Goal: Check status

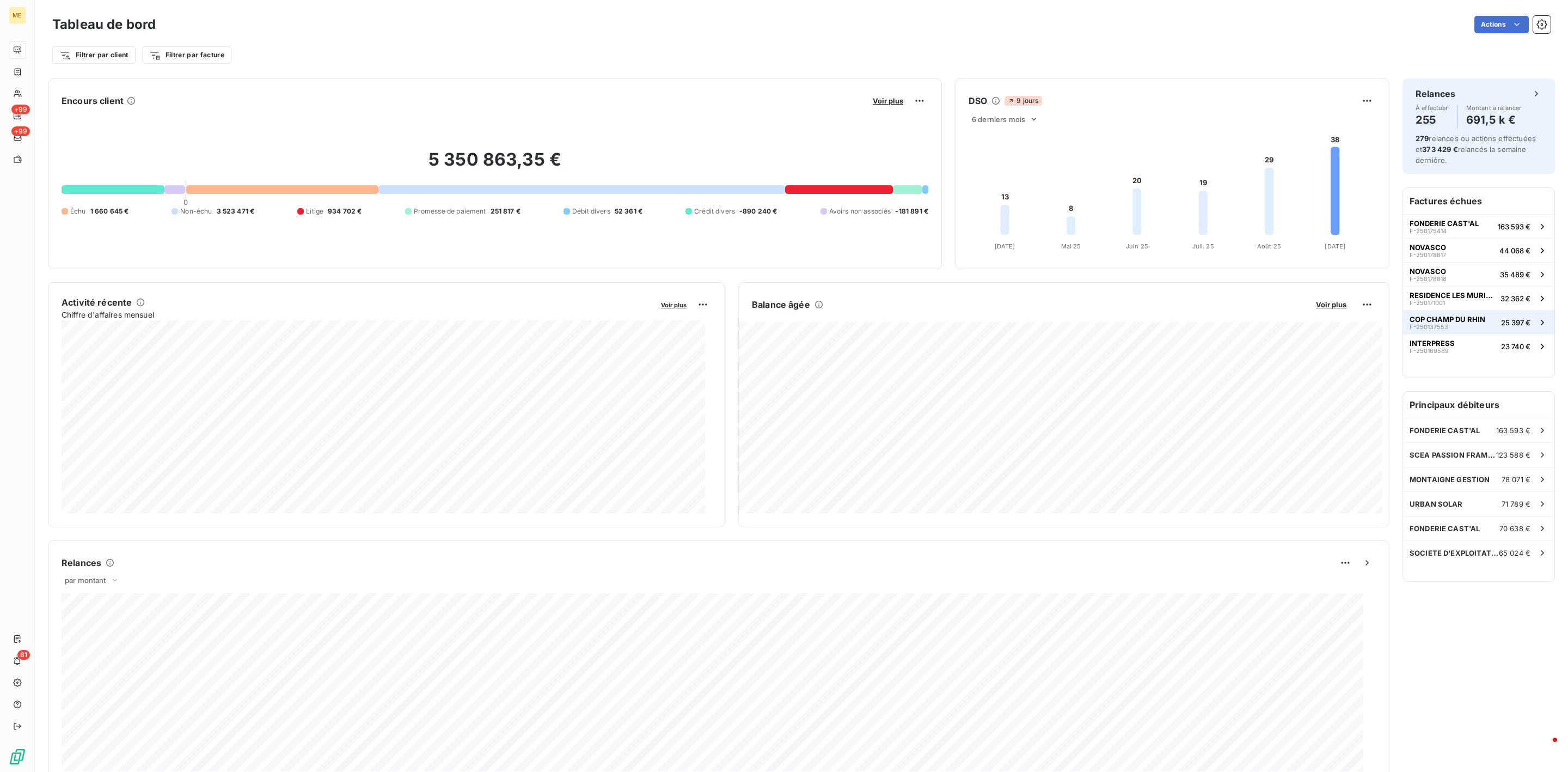
click at [1470, 327] on div "COP CHAMP DU RHIN F-250137553" at bounding box center [1448, 322] width 76 height 15
